Goal: Task Accomplishment & Management: Use online tool/utility

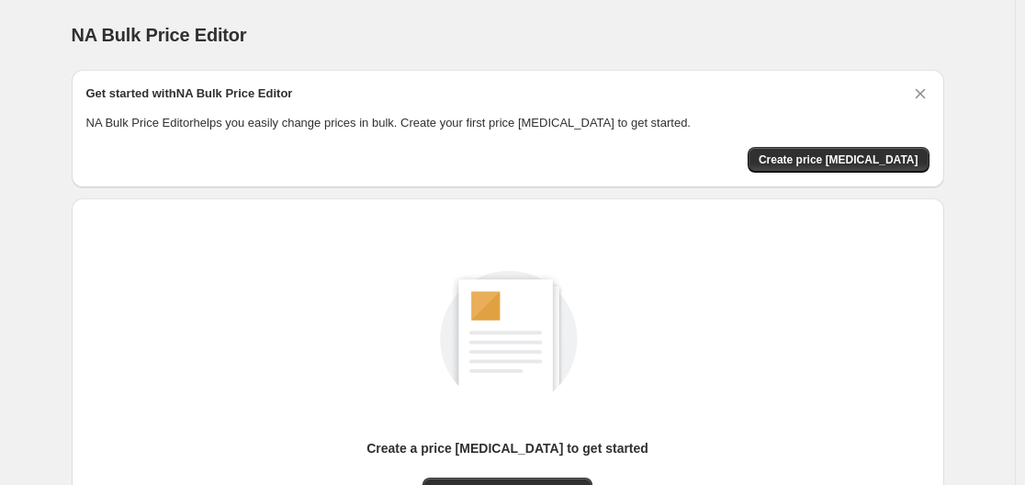
scroll to position [203, 0]
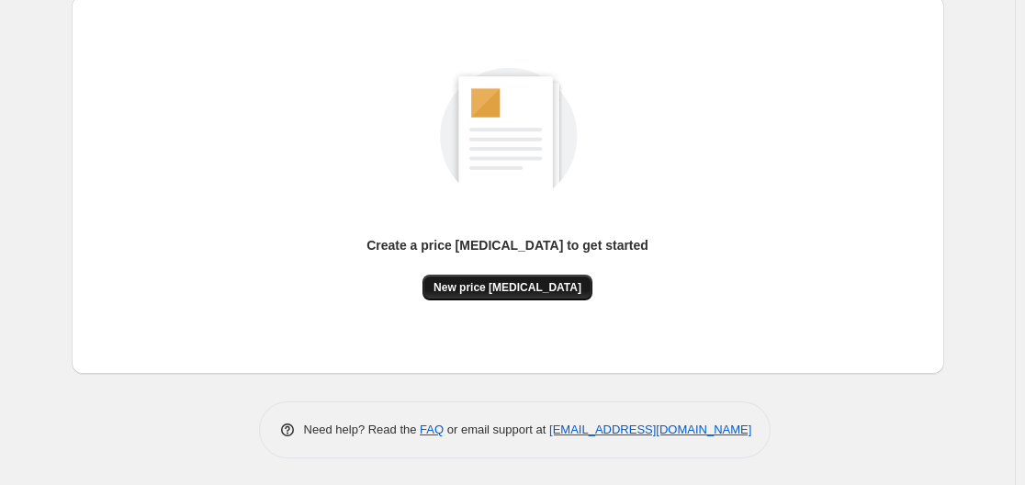
click at [468, 287] on span "New price [MEDICAL_DATA]" at bounding box center [508, 287] width 148 height 15
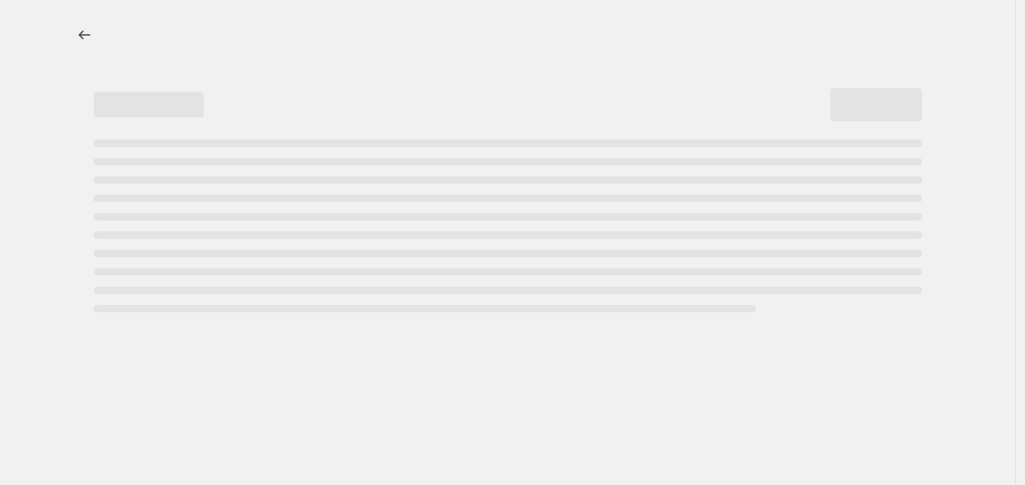
select select "percentage"
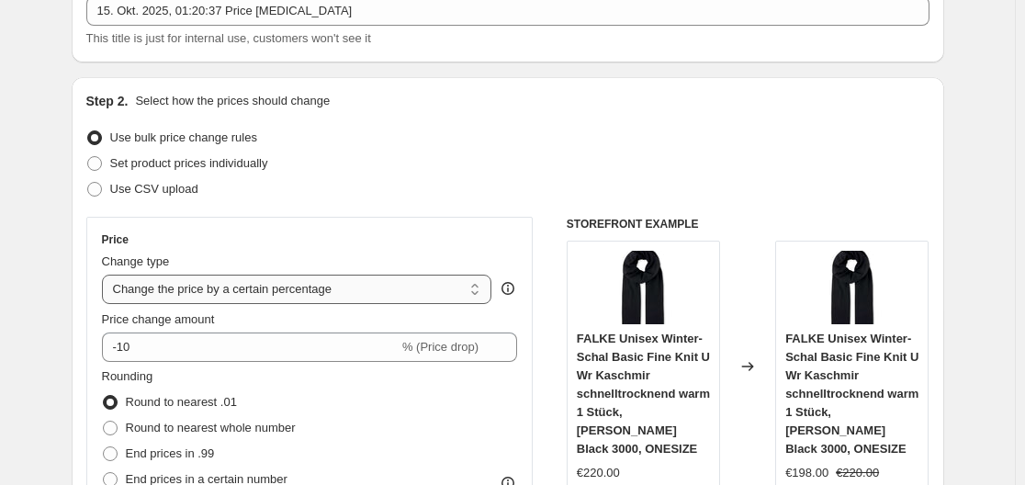
scroll to position [184, 0]
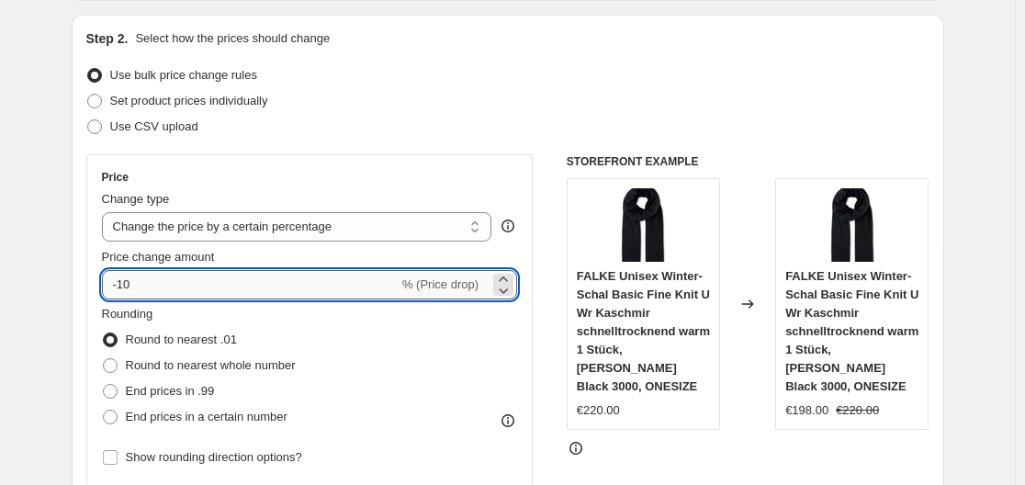
click at [343, 282] on input "-10" at bounding box center [250, 284] width 297 height 29
type input "-1"
type input "-35"
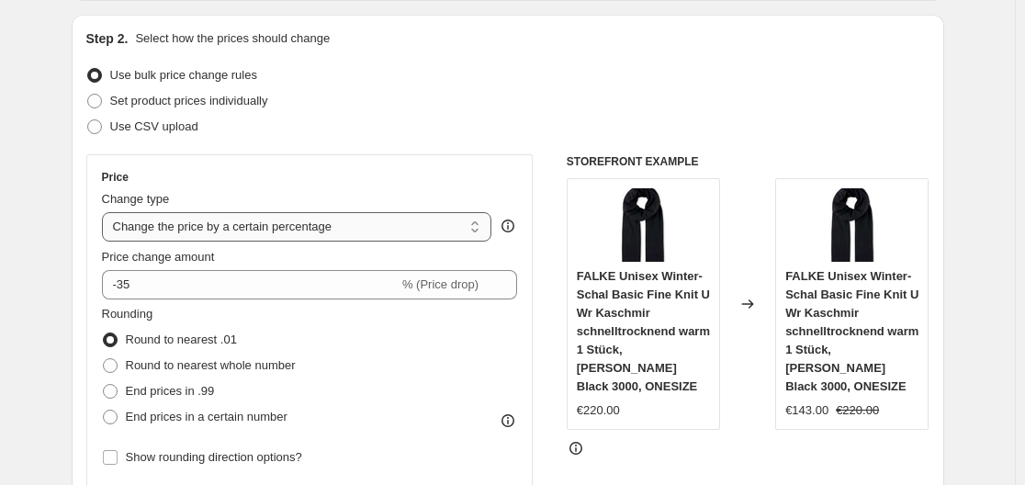
drag, startPoint x: 51, startPoint y: 211, endPoint x: 141, endPoint y: 239, distance: 93.3
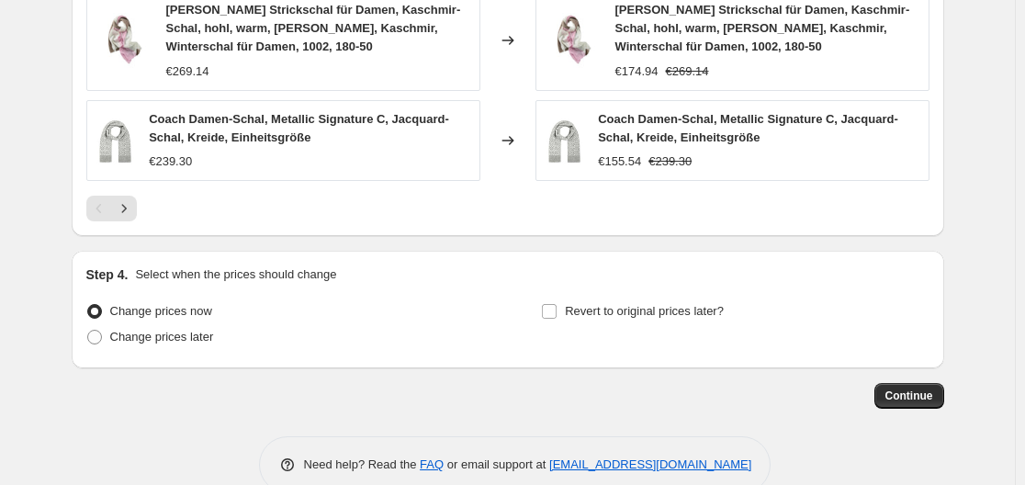
scroll to position [1436, 0]
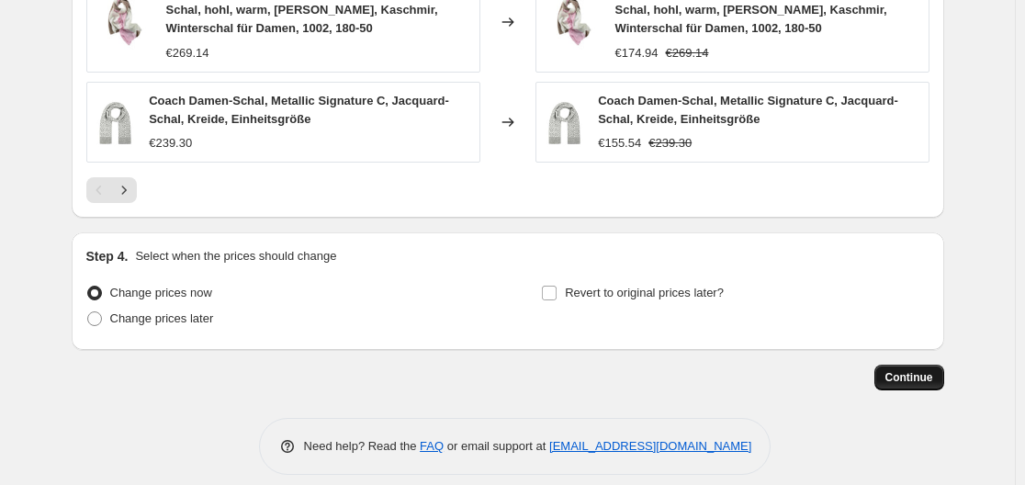
click at [901, 370] on span "Continue" at bounding box center [909, 377] width 48 height 15
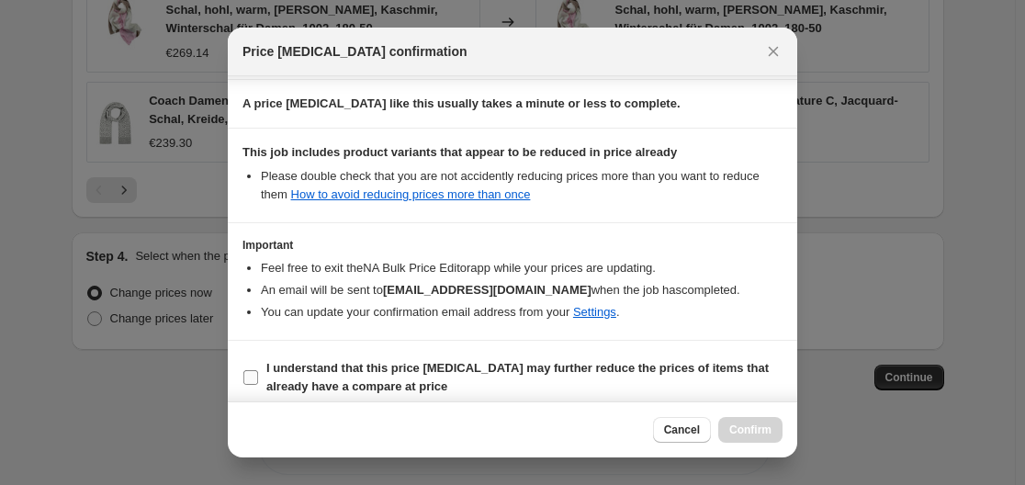
scroll to position [288, 0]
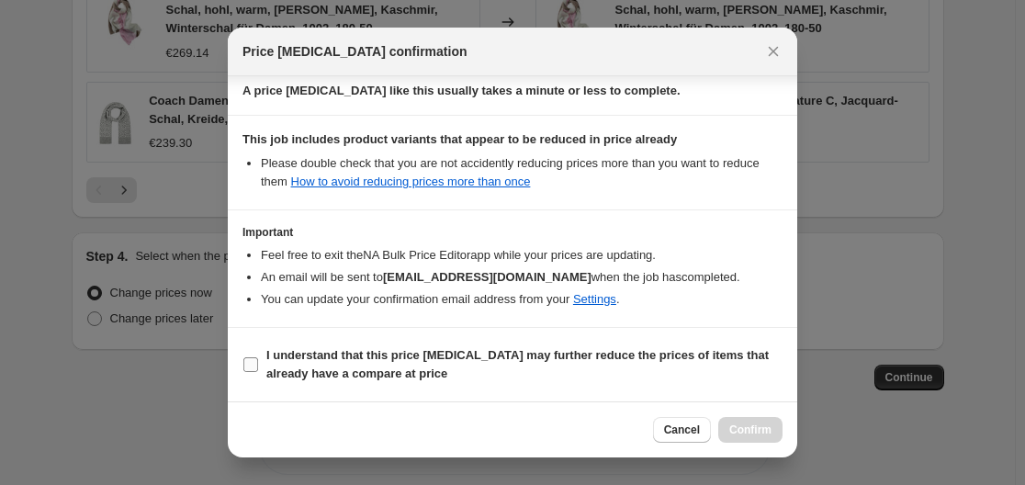
click at [262, 361] on label "I understand that this price change job may further reduce the prices of items …" at bounding box center [512, 365] width 540 height 44
click at [258, 361] on input "I understand that this price change job may further reduce the prices of items …" at bounding box center [250, 364] width 15 height 15
checkbox input "true"
click at [789, 438] on div "Cancel Confirm" at bounding box center [512, 429] width 569 height 56
click at [764, 432] on span "Confirm" at bounding box center [750, 429] width 42 height 15
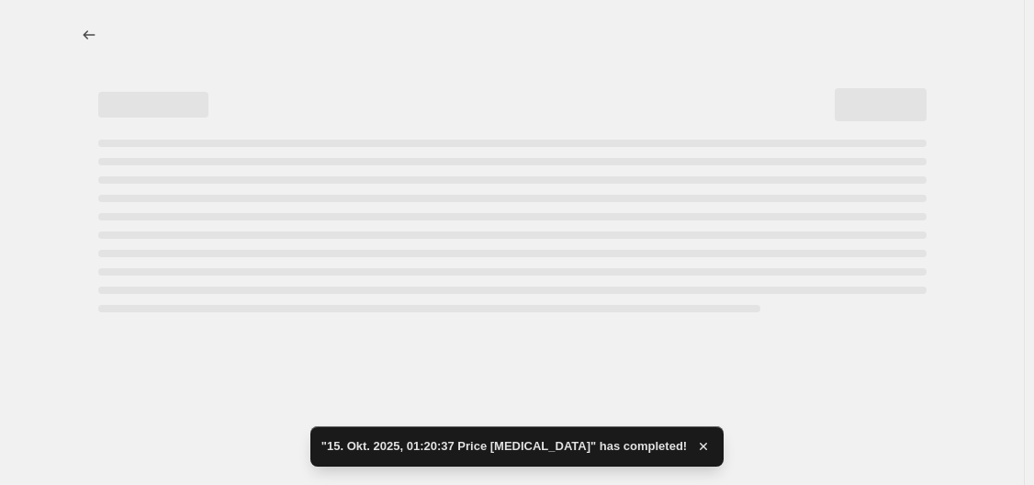
select select "percentage"
